Goal: Transaction & Acquisition: Purchase product/service

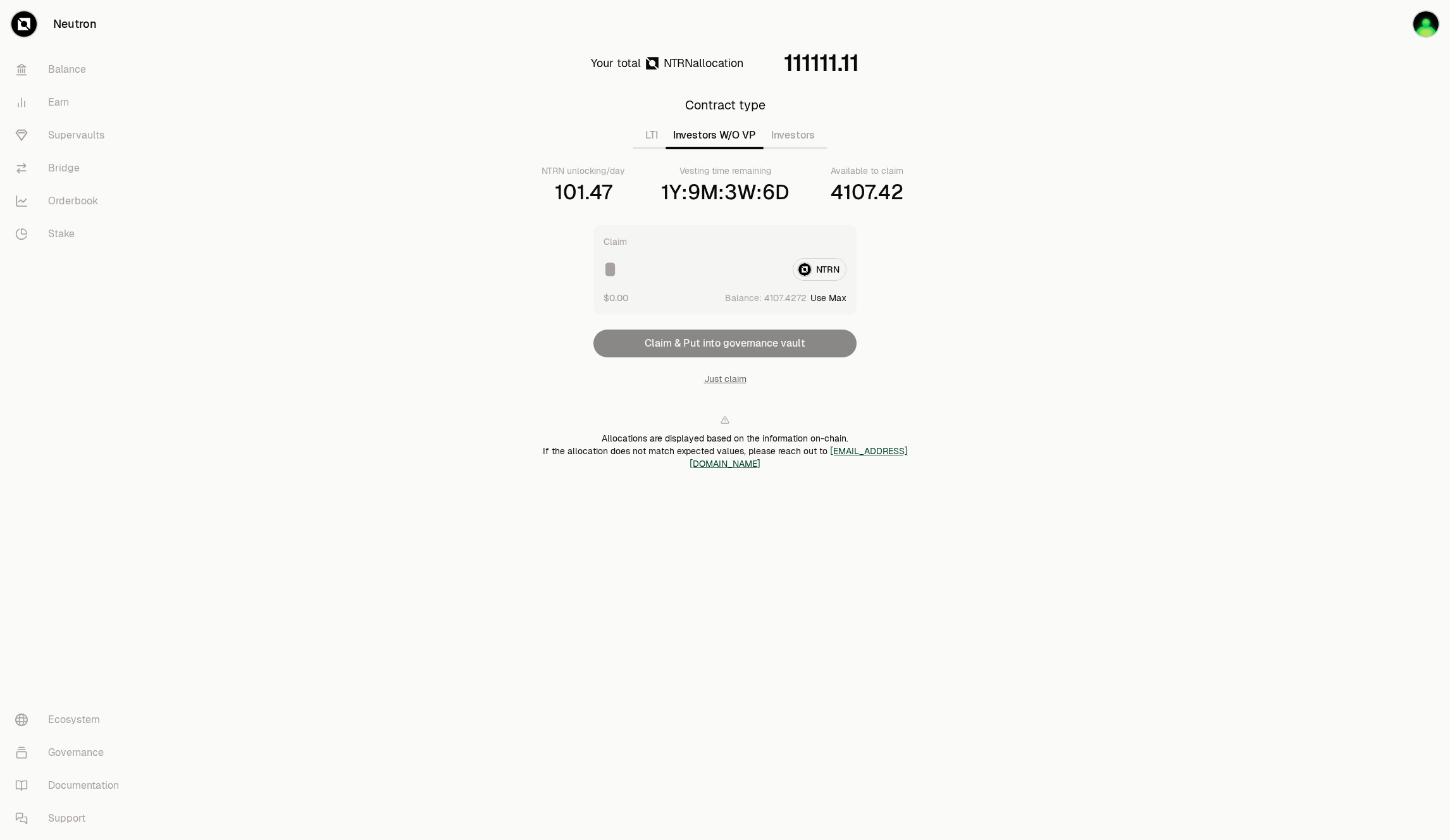
click at [721, 142] on button "Investors W/O VP" at bounding box center [714, 135] width 98 height 25
click at [689, 141] on button "Investors W/O VP" at bounding box center [714, 135] width 98 height 25
click at [676, 263] on input at bounding box center [693, 269] width 179 height 22
type input "****"
click at [725, 342] on button "Claim & Put into governance vault" at bounding box center [725, 343] width 263 height 28
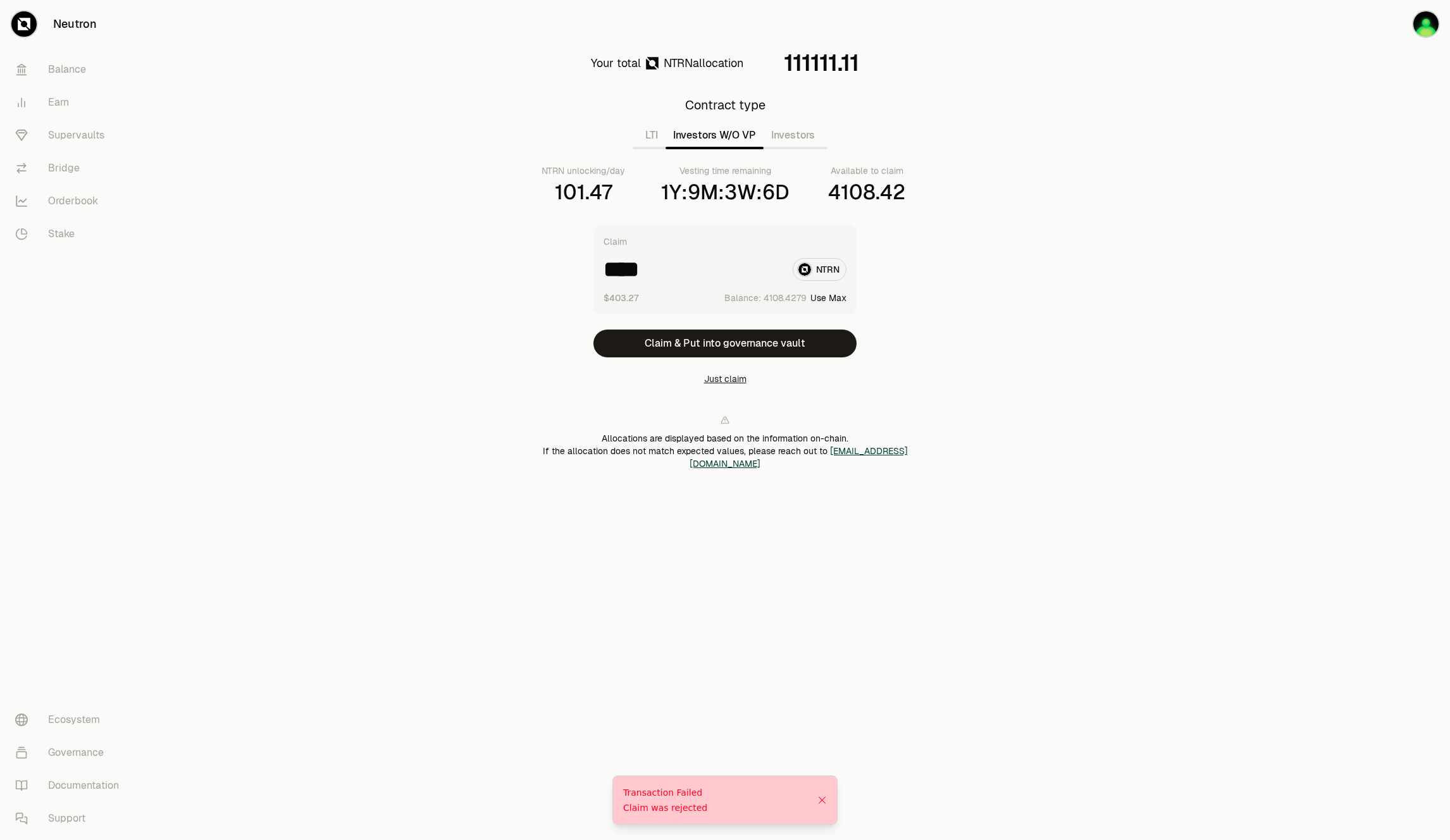
click at [716, 378] on button "Just claim" at bounding box center [725, 379] width 42 height 13
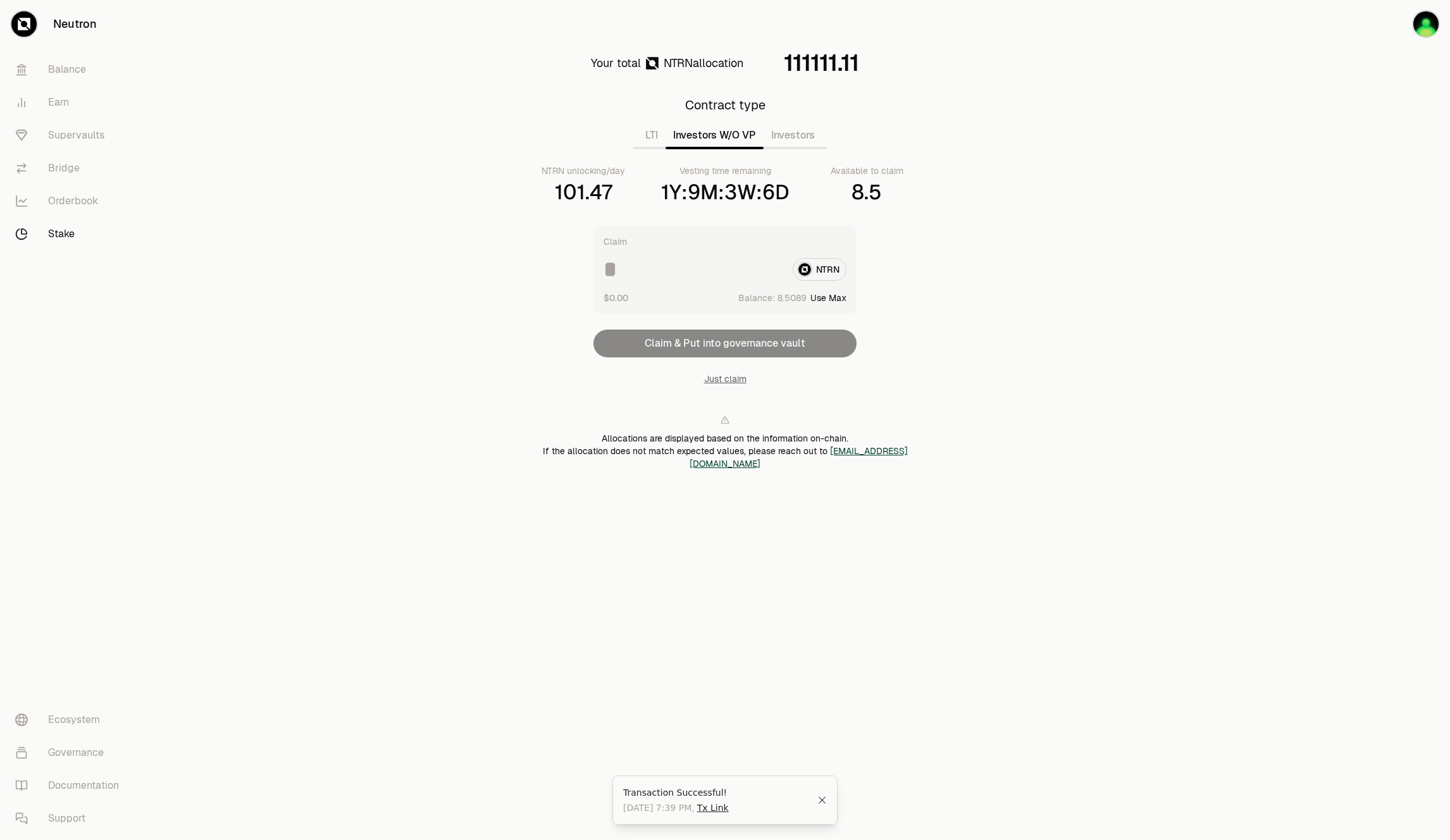
click at [67, 236] on link "Stake" at bounding box center [70, 234] width 131 height 33
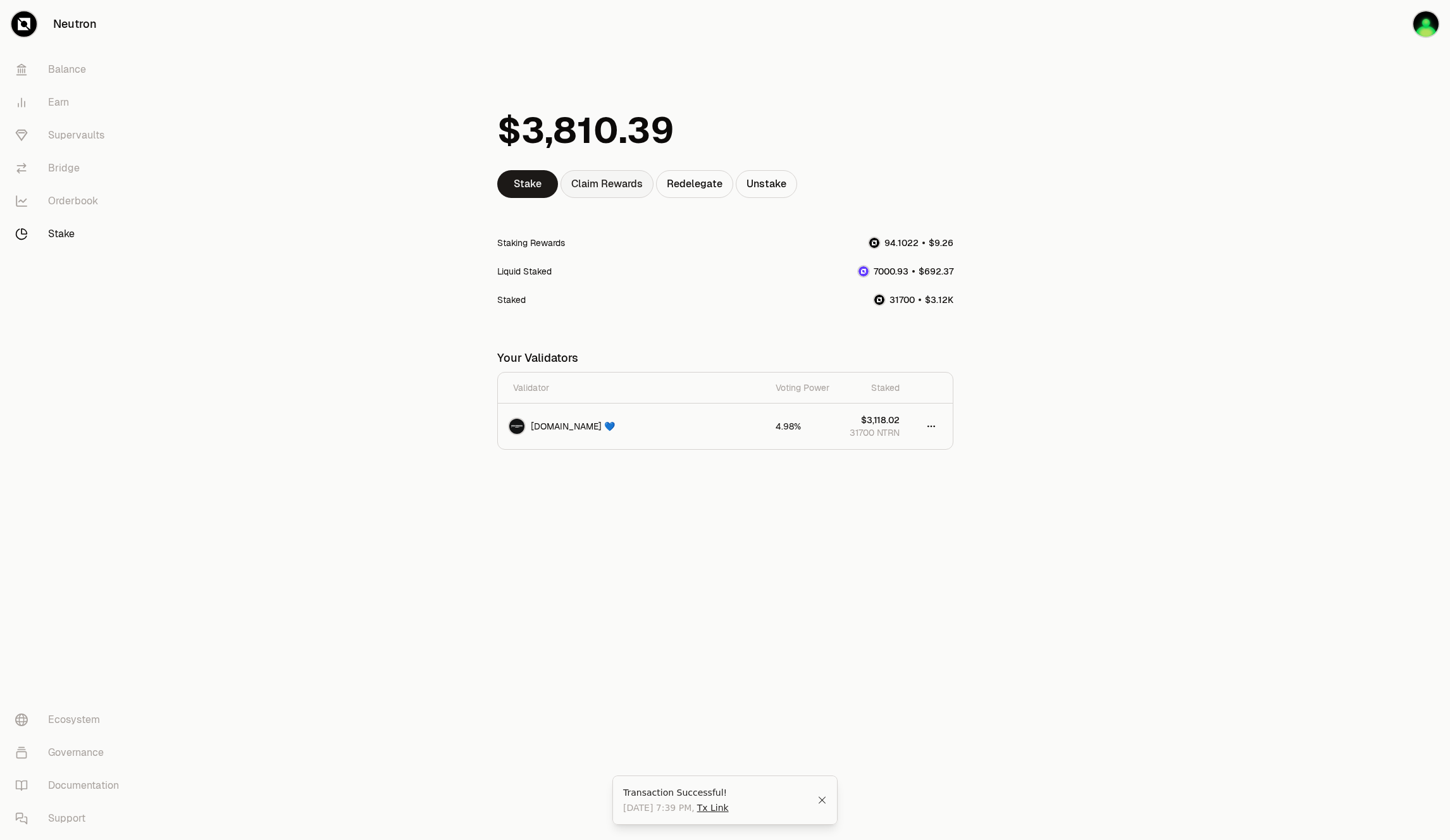
click at [620, 187] on div "Claim Rewards" at bounding box center [607, 184] width 93 height 28
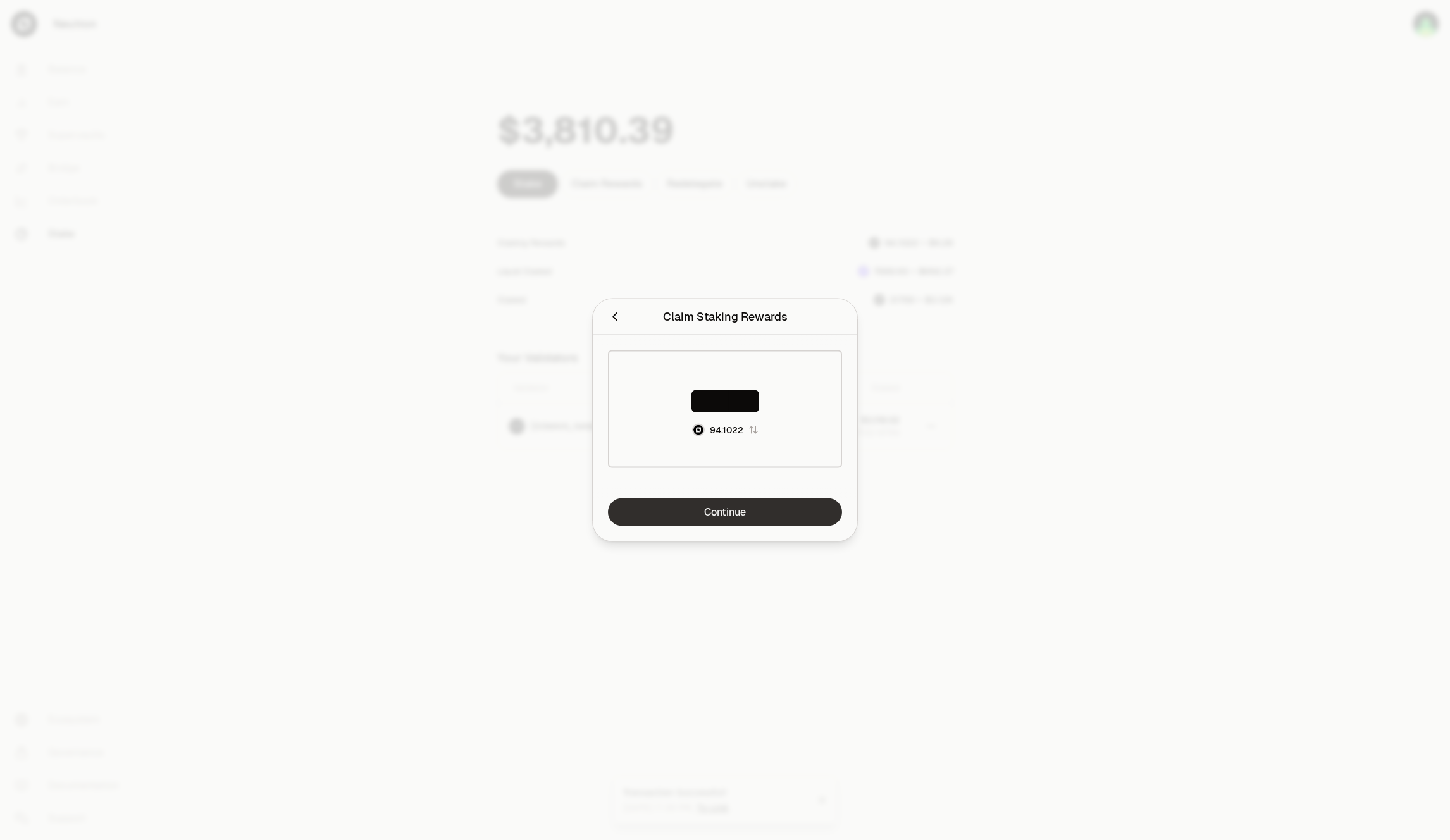
click at [743, 507] on link "Continue" at bounding box center [725, 512] width 234 height 28
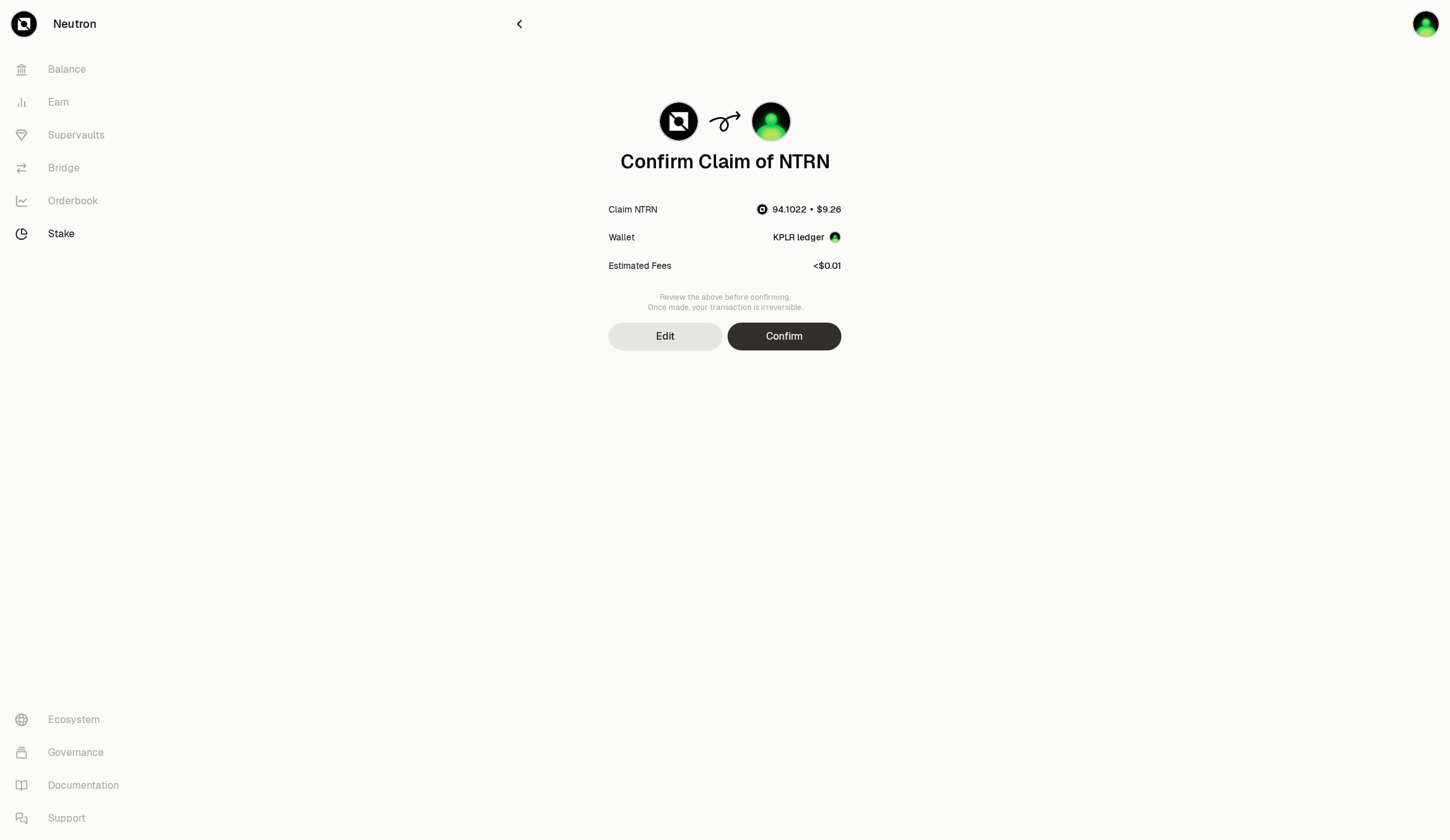
click at [777, 336] on button "Confirm" at bounding box center [784, 336] width 114 height 28
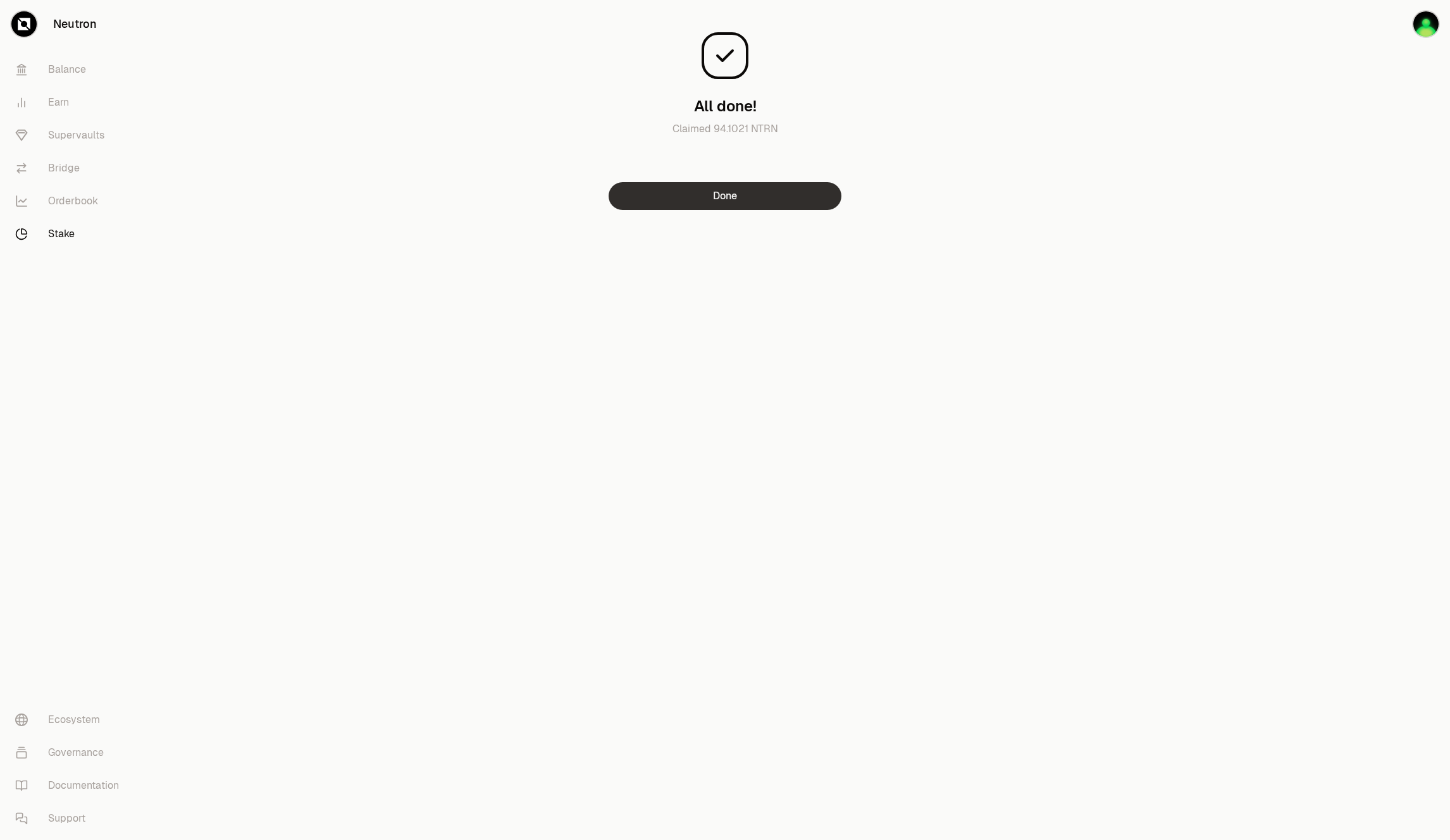
click at [726, 195] on button "Done" at bounding box center [725, 196] width 233 height 28
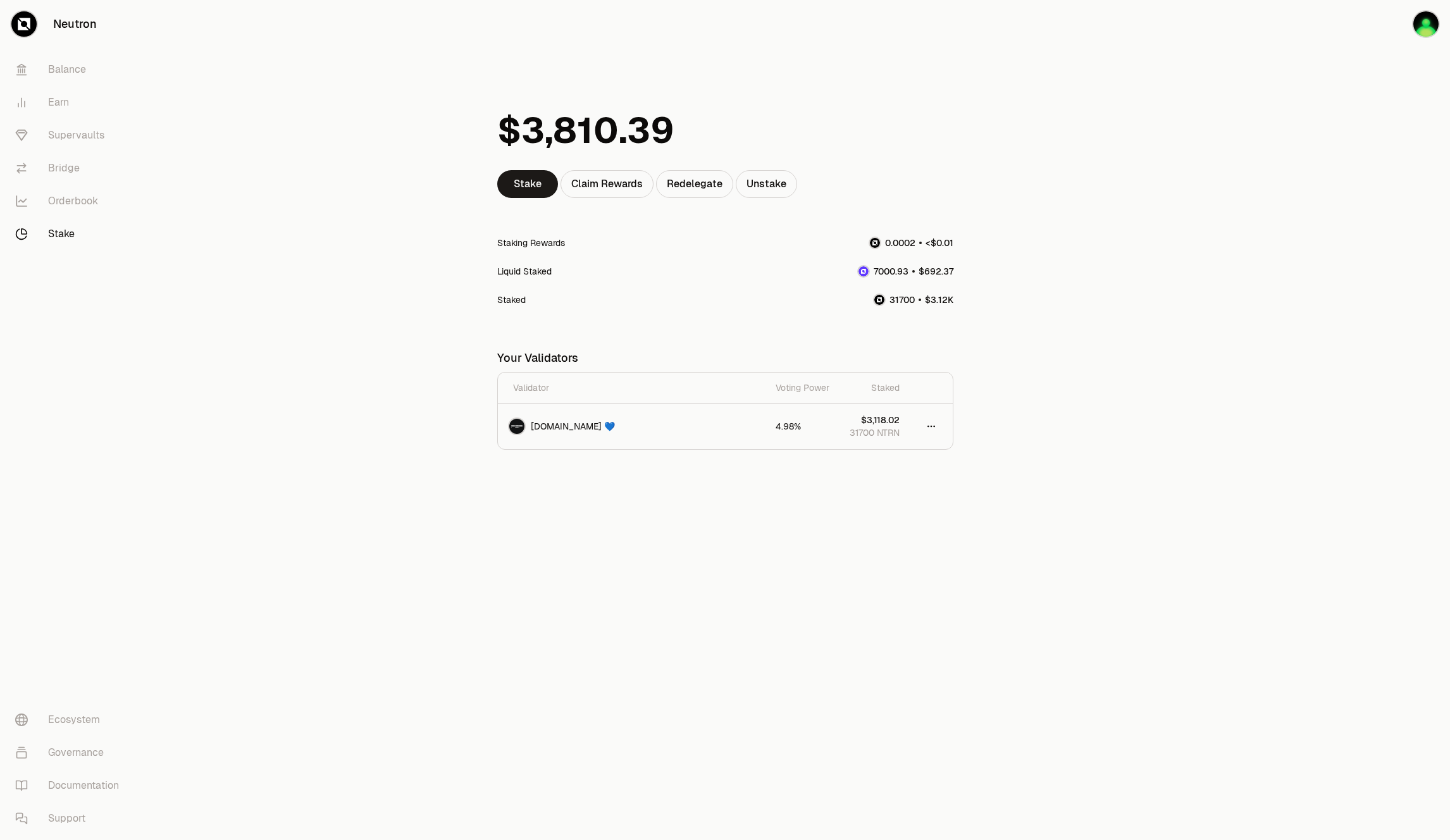
click at [726, 306] on div "Staked" at bounding box center [725, 299] width 456 height 29
click at [1029, 275] on main "Stake Claim Rewards Redelegate Unstake Staking Rewards Liquid Staked Staked You…" at bounding box center [795, 275] width 1308 height 551
click at [782, 292] on div "Staked" at bounding box center [725, 299] width 456 height 29
click at [685, 288] on div "Staked" at bounding box center [725, 299] width 456 height 29
click at [509, 181] on link "Stake" at bounding box center [527, 184] width 61 height 28
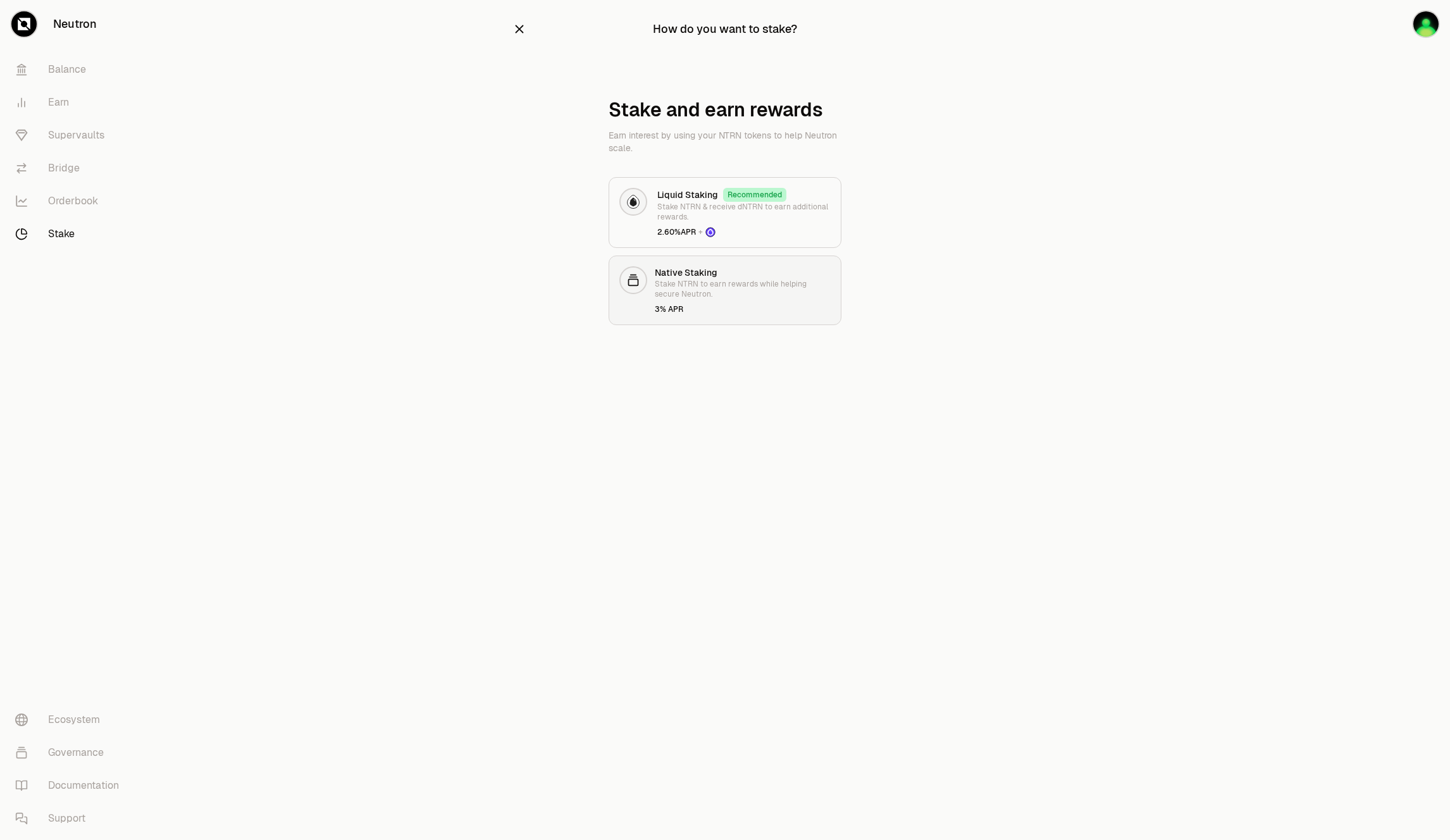
click at [691, 284] on p "Stake NTRN to earn rewards while helping secure Neutron." at bounding box center [742, 289] width 176 height 20
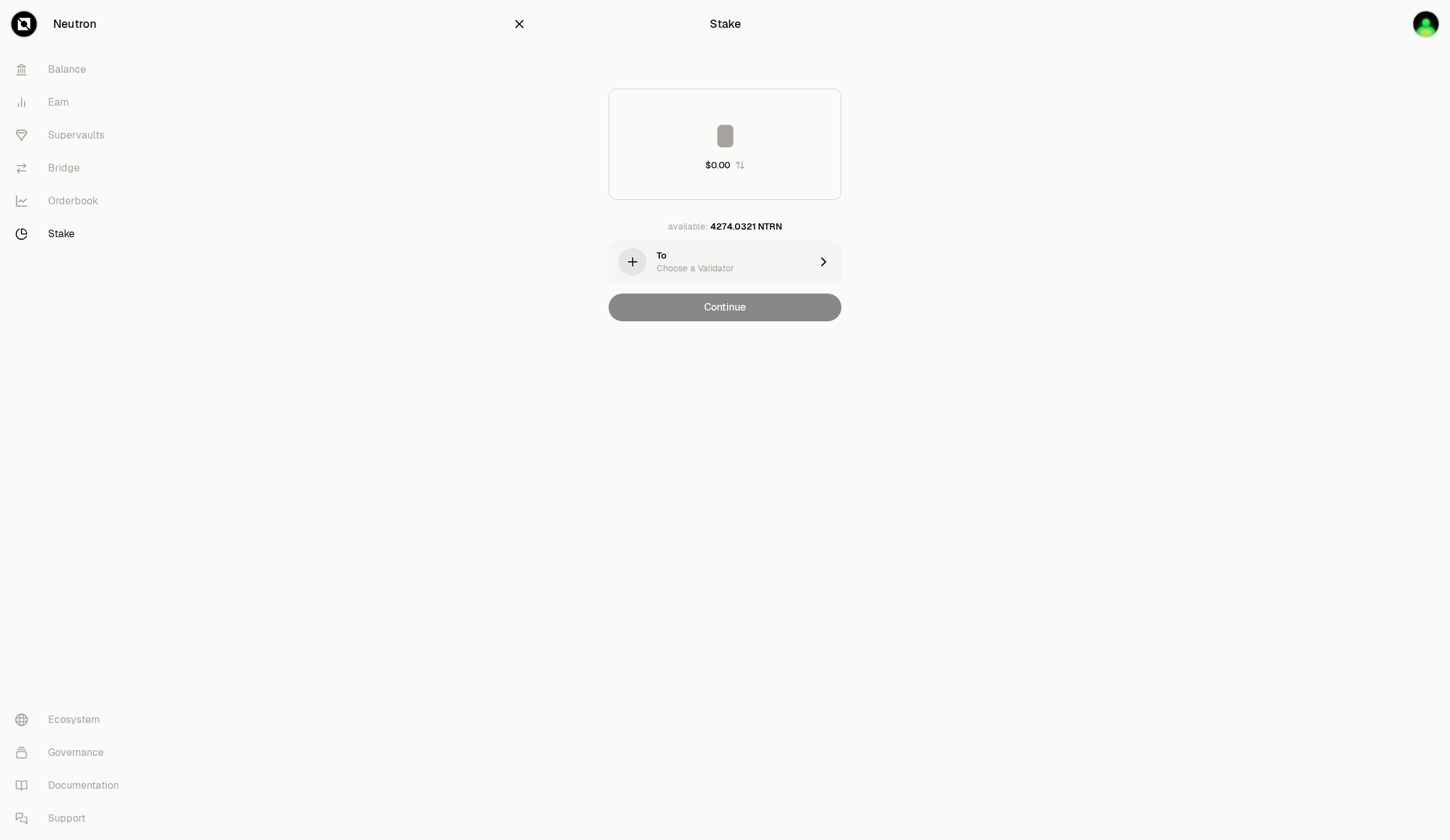
click at [720, 154] on input at bounding box center [725, 136] width 231 height 38
type input "****"
click at [834, 263] on div "button" at bounding box center [828, 261] width 25 height 43
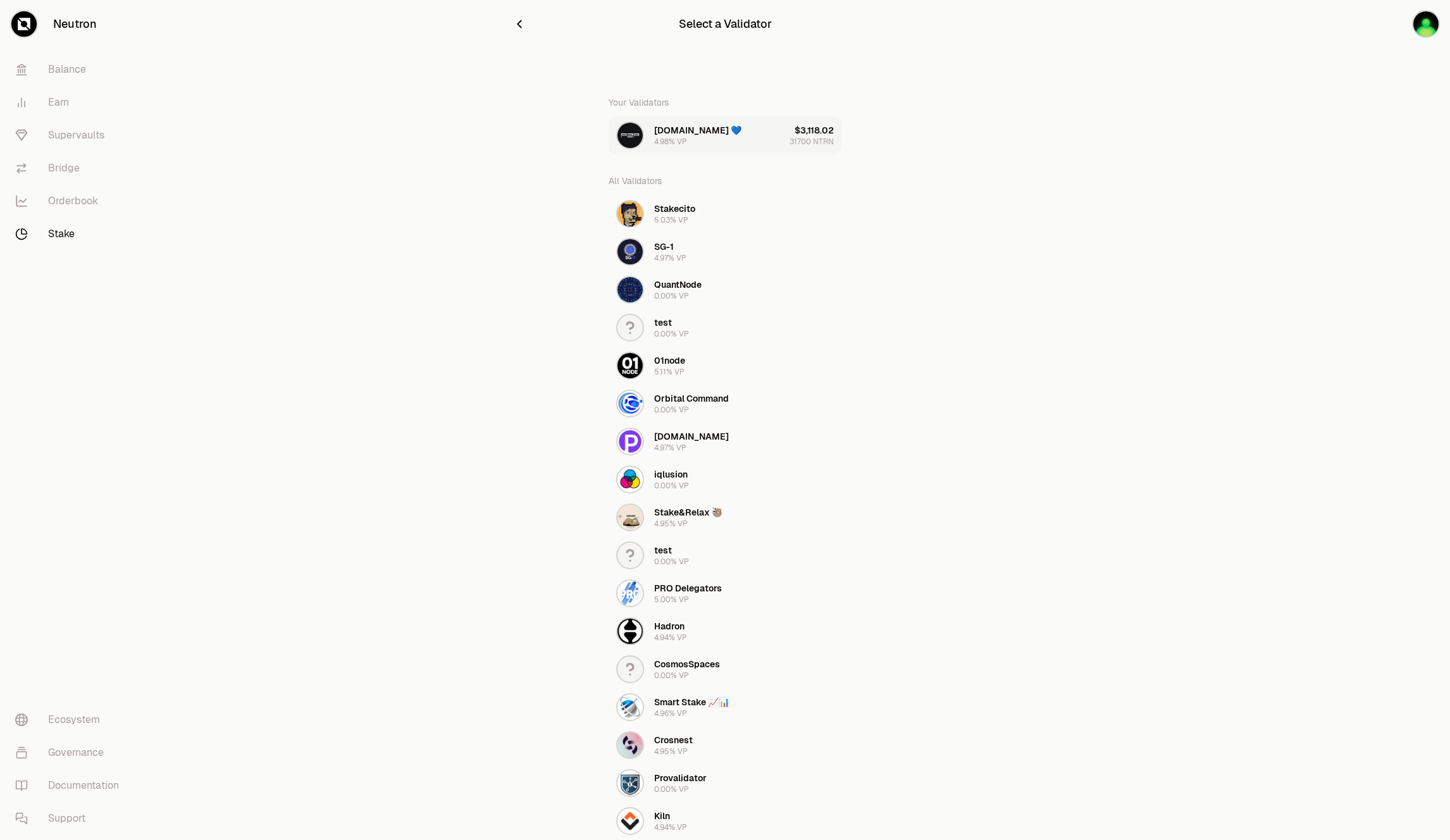
click at [765, 135] on button "P2P.org 💙 4.98% VP $3,118.02 31700 NTRN" at bounding box center [725, 135] width 233 height 38
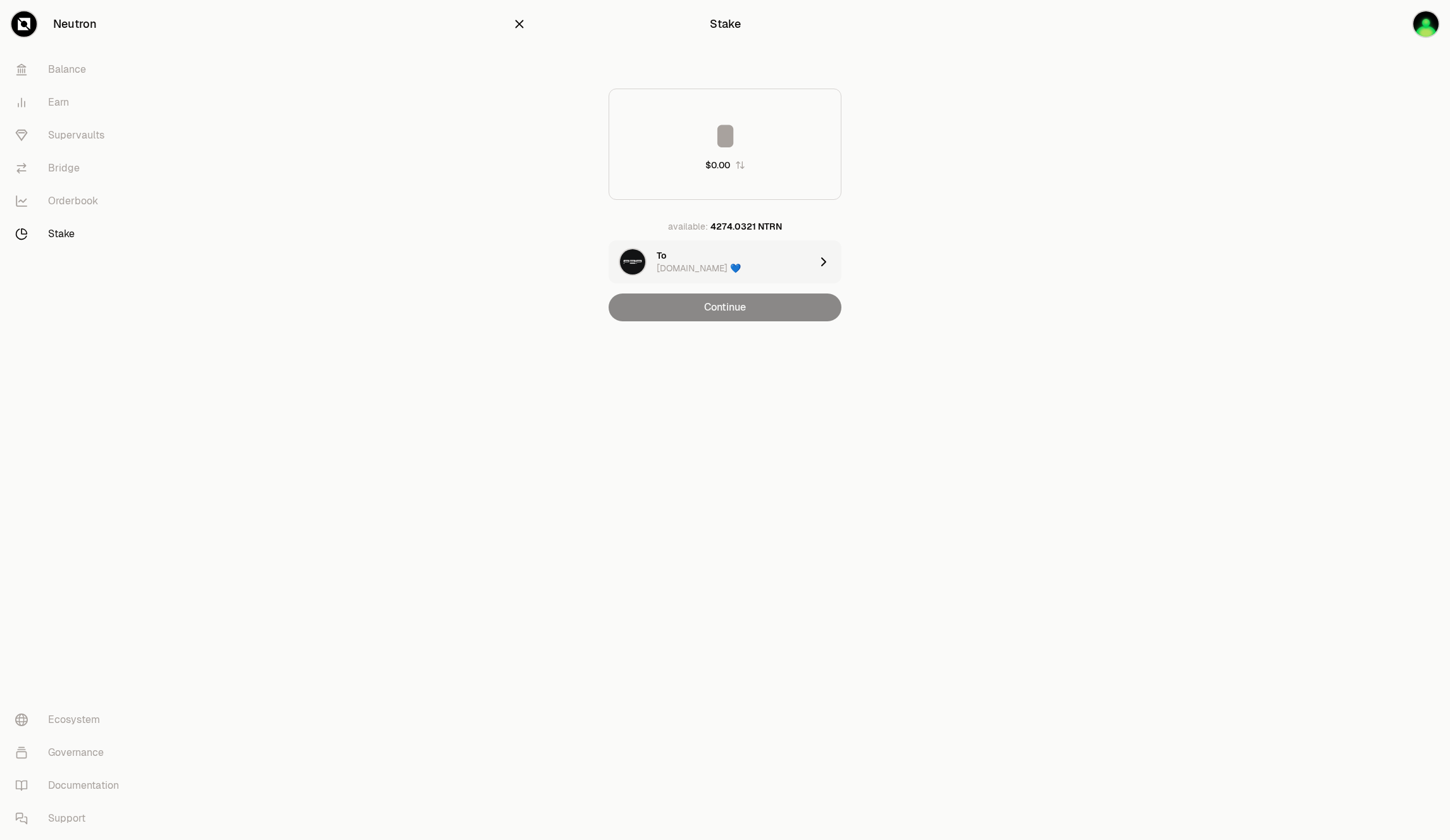
click at [759, 316] on div "Continue" at bounding box center [725, 307] width 233 height 28
click at [730, 143] on input at bounding box center [725, 136] width 231 height 38
type input "****"
click at [766, 312] on button "Continue" at bounding box center [725, 307] width 233 height 28
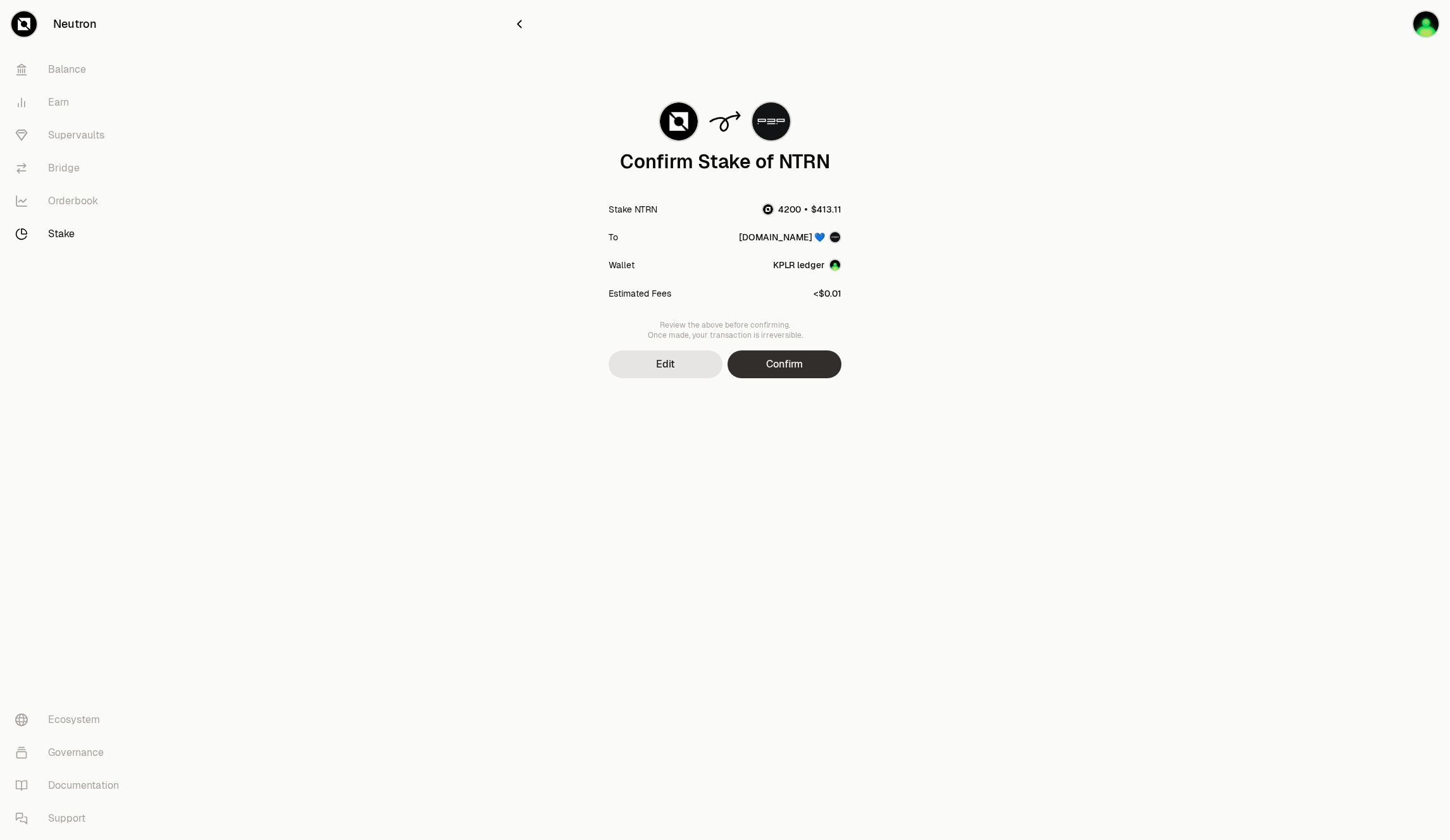
click at [789, 373] on button "Confirm" at bounding box center [784, 364] width 114 height 28
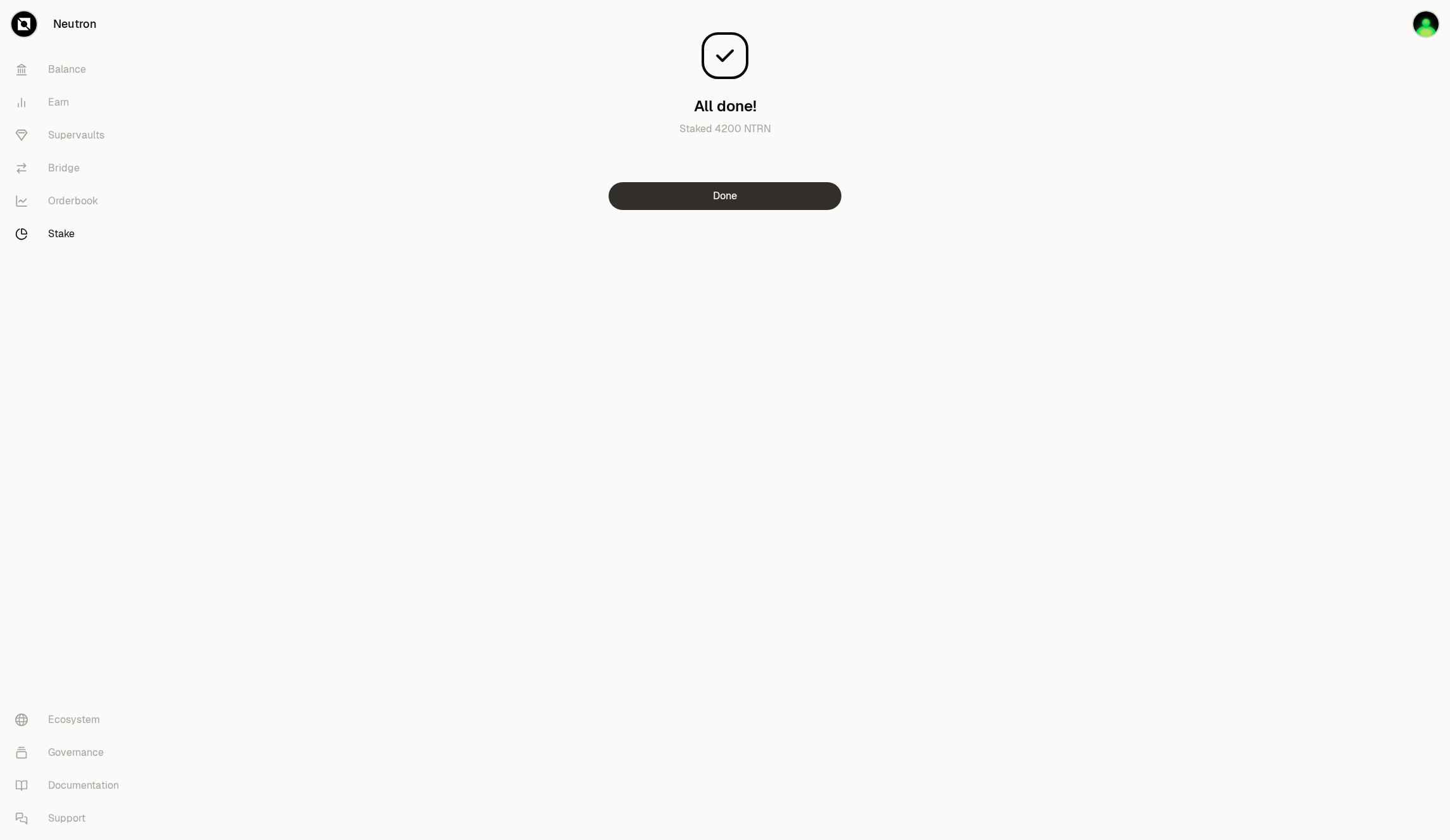
click at [744, 205] on button "Done" at bounding box center [725, 196] width 233 height 28
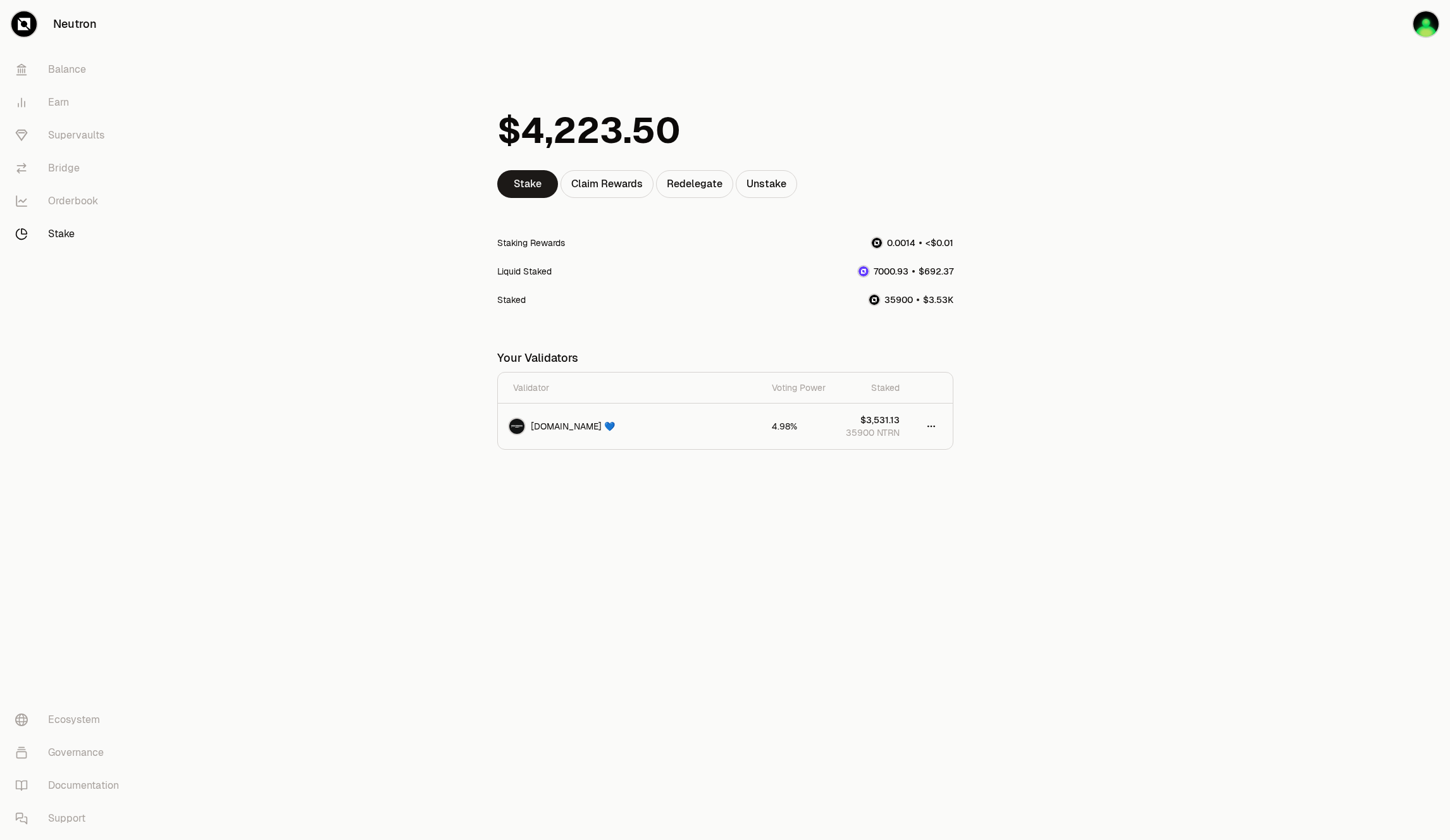
click at [1136, 275] on main "Stake Claim Rewards Redelegate Unstake Staking Rewards Liquid Staked Staked You…" at bounding box center [795, 275] width 1308 height 551
